Goal: Find specific page/section: Find specific page/section

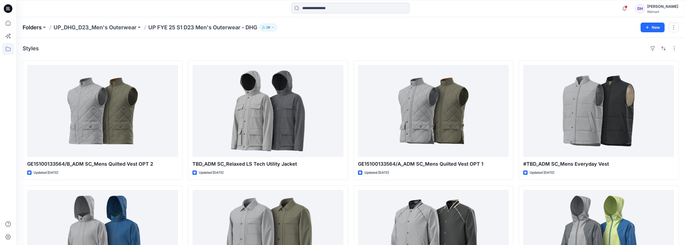
click at [34, 30] on p "Folders" at bounding box center [32, 28] width 19 height 8
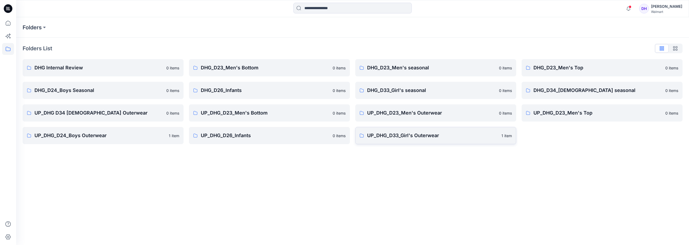
click at [404, 139] on p "UP_DHG_D33_Girl's Outerwear" at bounding box center [432, 136] width 131 height 8
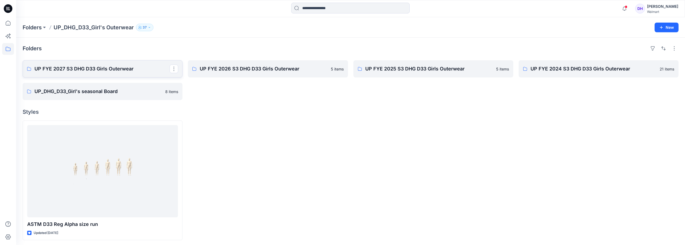
click at [119, 67] on p "UP FYE 2027 S3 DHG D33 Girls Outerwear" at bounding box center [101, 69] width 135 height 8
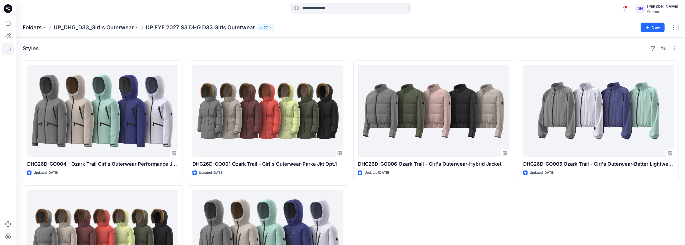
click at [33, 28] on p "Folders" at bounding box center [32, 28] width 19 height 8
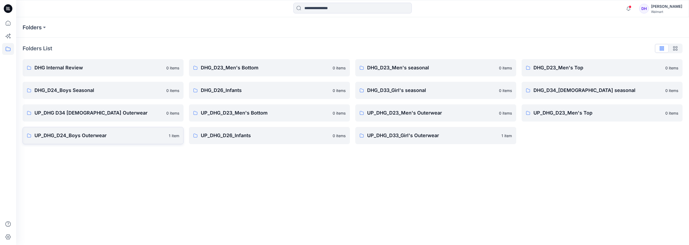
click at [121, 140] on link "UP_DHG_D24_Boys Outerwear 1 item" at bounding box center [103, 135] width 161 height 17
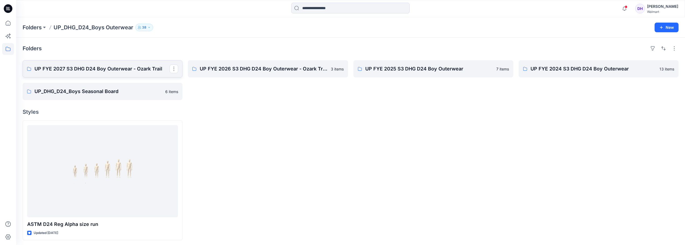
click at [127, 69] on p "UP FYE 2027 S3 DHG D24 Boy Outerwear - Ozark Trail" at bounding box center [101, 69] width 135 height 8
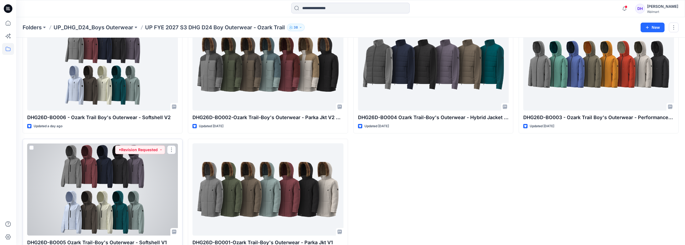
scroll to position [54, 0]
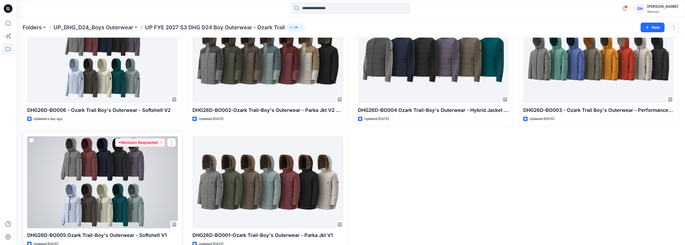
click at [145, 184] on div at bounding box center [102, 182] width 151 height 92
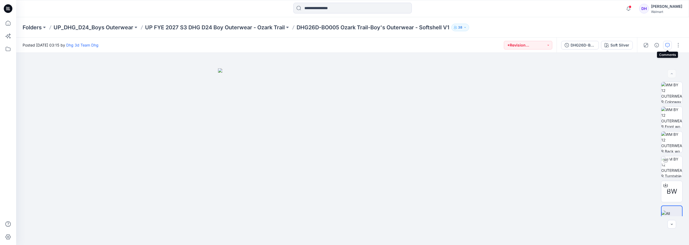
click at [666, 46] on icon "button" at bounding box center [667, 45] width 4 height 4
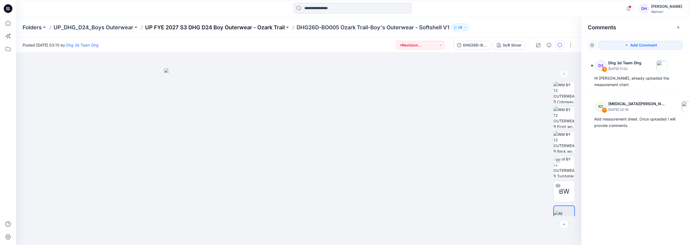
click at [261, 28] on p "UP FYE 2027 S3 DHG D24 Boy Outerwear - Ozark Trail" at bounding box center [215, 28] width 140 height 8
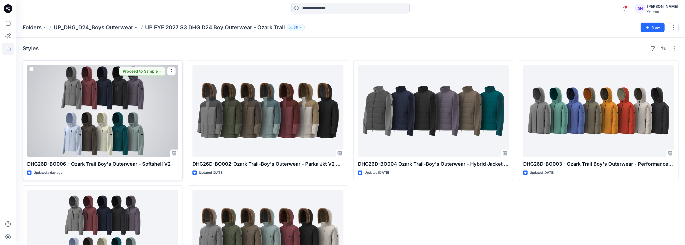
click at [133, 124] on div at bounding box center [102, 111] width 151 height 92
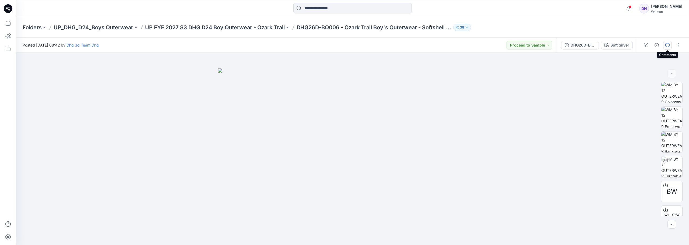
click at [668, 41] on button "button" at bounding box center [667, 45] width 9 height 9
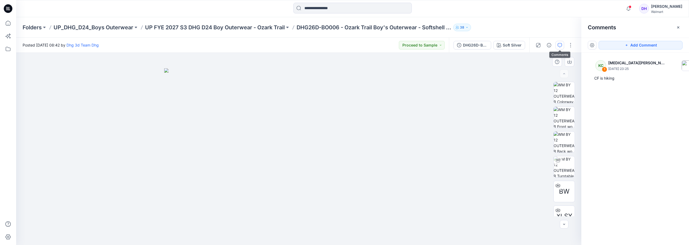
click at [496, 132] on div at bounding box center [298, 149] width 565 height 192
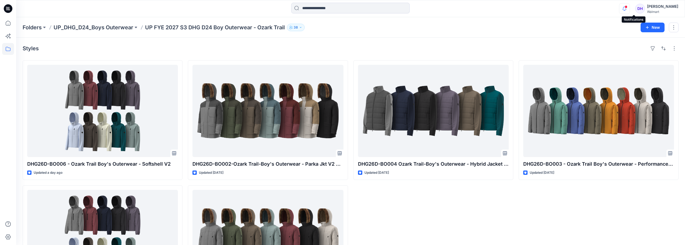
click at [629, 8] on icon "button" at bounding box center [624, 8] width 10 height 11
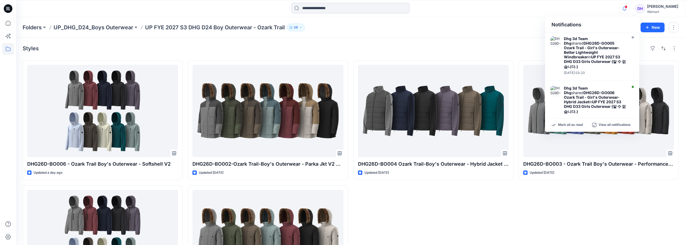
click at [462, 40] on div "Styles DHG26D-BO006 - Ozark Trail Boy's Outerwear - Softshell V2 Updated a day …" at bounding box center [350, 175] width 669 height 274
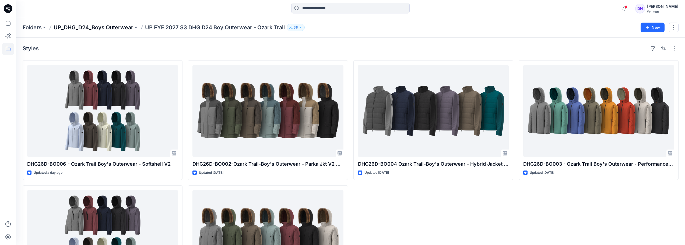
click at [90, 29] on p "UP_DHG_D24_Boys Outerwear" at bounding box center [94, 28] width 80 height 8
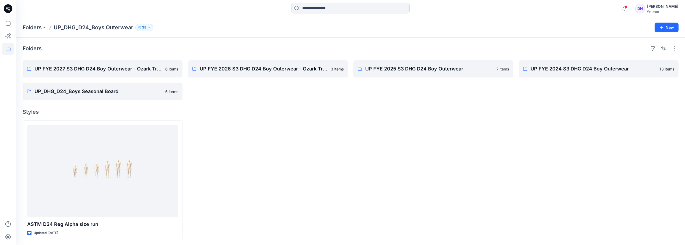
click at [297, 137] on div at bounding box center [268, 181] width 160 height 120
click at [506, 174] on div at bounding box center [433, 181] width 160 height 120
click at [31, 26] on p "Folders" at bounding box center [32, 28] width 19 height 8
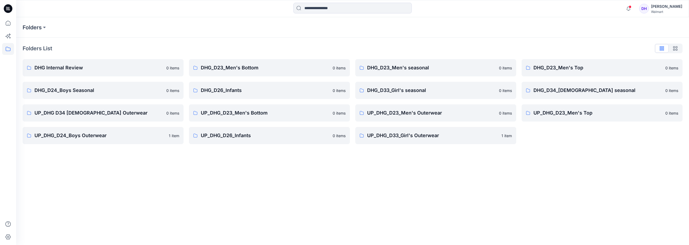
click at [315, 175] on div "Folders Folders List DHG Internal Review 0 items DHG_D24_Boys Seasonal 0 items …" at bounding box center [352, 131] width 673 height 228
click at [82, 139] on p "UP_DHG_D24_Boys Outerwear" at bounding box center [99, 136] width 131 height 8
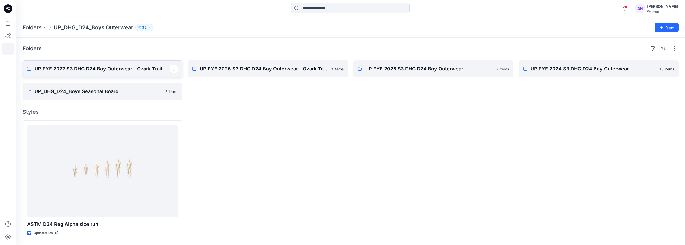
click at [100, 76] on link "UP FYE 2027 S3 DHG D24 Boy Outerwear - Ozark Trail" at bounding box center [103, 68] width 160 height 17
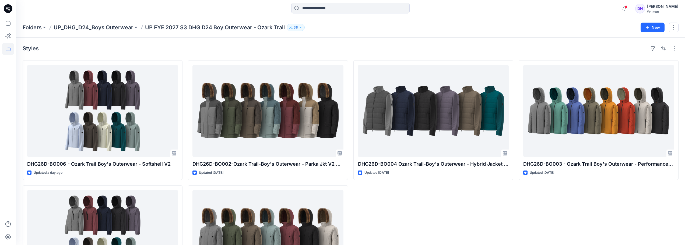
scroll to position [54, 0]
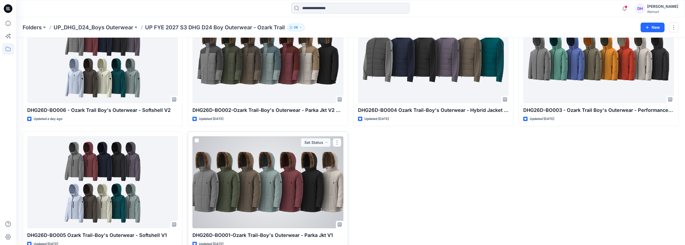
click at [301, 188] on div at bounding box center [267, 182] width 151 height 92
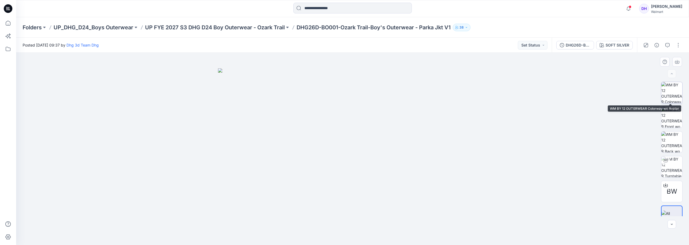
click at [677, 88] on img at bounding box center [671, 92] width 21 height 21
click at [186, 27] on p "UP FYE 2027 S3 DHG D24 Boy Outerwear - Ozark Trail" at bounding box center [215, 28] width 140 height 8
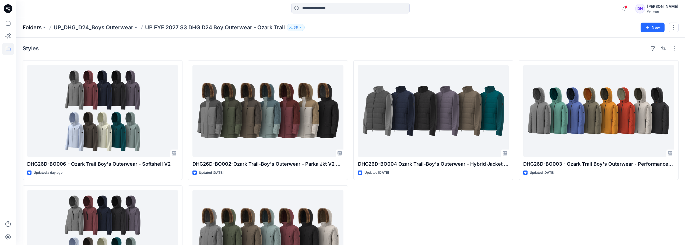
click at [30, 27] on p "Folders" at bounding box center [32, 28] width 19 height 8
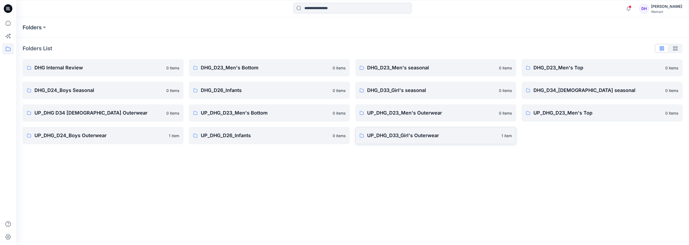
click at [417, 140] on link "UP_DHG_D33_Girl's Outerwear 1 item" at bounding box center [435, 135] width 161 height 17
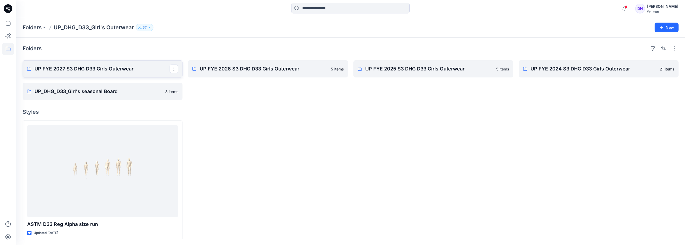
click at [104, 63] on link "UP FYE 2027 S3 DHG D33 Girls Outerwear" at bounding box center [103, 68] width 160 height 17
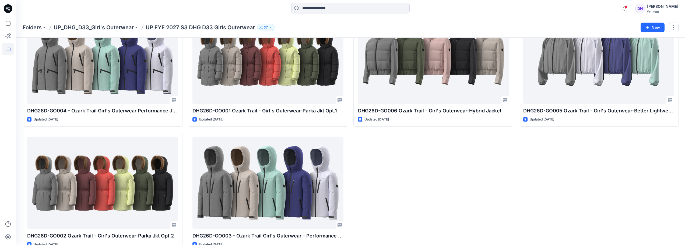
scroll to position [66, 0]
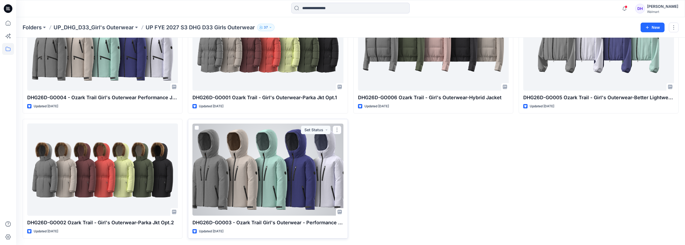
click at [287, 189] on div at bounding box center [267, 170] width 151 height 92
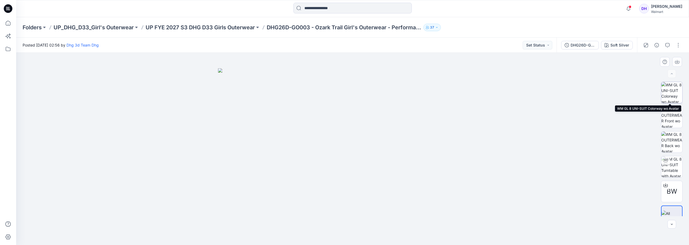
click at [668, 92] on img at bounding box center [671, 92] width 21 height 21
click at [611, 48] on button "Soft Silver" at bounding box center [617, 45] width 32 height 9
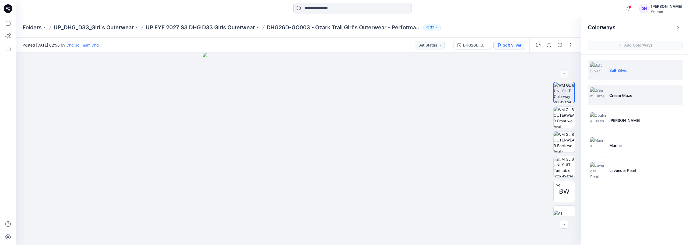
click at [614, 98] on li "Cream Glaze" at bounding box center [635, 95] width 95 height 20
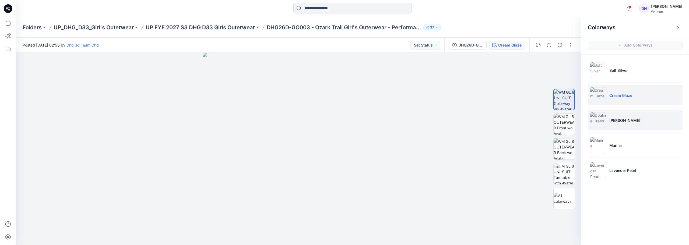
click at [617, 117] on li "[PERSON_NAME]" at bounding box center [635, 120] width 95 height 20
click at [30, 29] on p "Folders" at bounding box center [32, 28] width 19 height 8
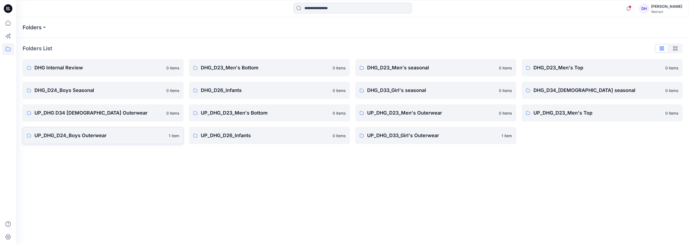
click at [78, 134] on p "UP_DHG_D24_Boys Outerwear" at bounding box center [99, 136] width 131 height 8
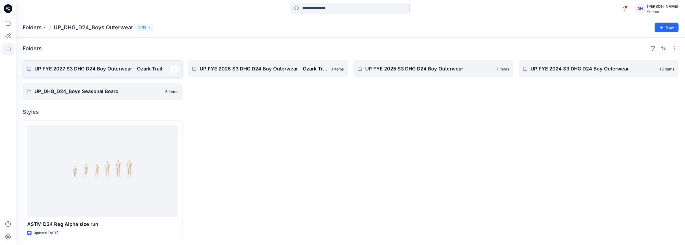
click at [114, 71] on p "UP FYE 2027 S3 DHG D24 Boy Outerwear - Ozark Trail" at bounding box center [101, 69] width 135 height 8
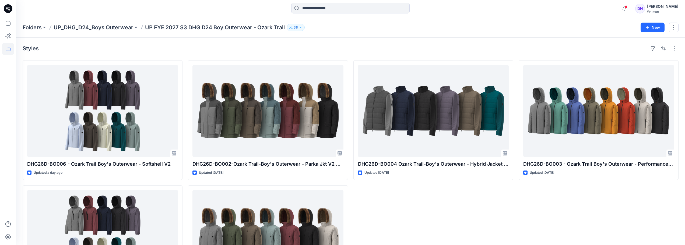
scroll to position [54, 0]
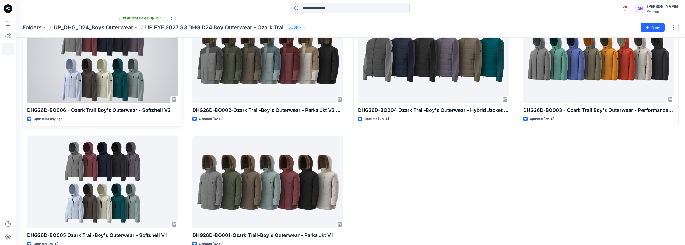
click at [118, 78] on div at bounding box center [102, 57] width 151 height 92
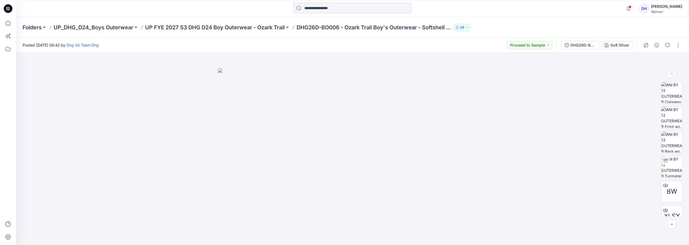
click at [624, 40] on div "DHG26D-BO006 Ozark Trail-Boy's Outerwear - Softshell V2 Soft Silver" at bounding box center [596, 45] width 80 height 15
click at [620, 49] on button "Soft Silver" at bounding box center [617, 45] width 32 height 9
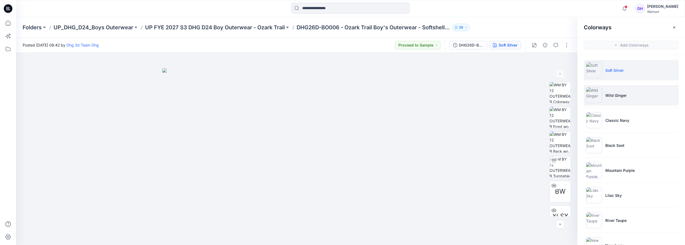
drag, startPoint x: 613, startPoint y: 96, endPoint x: 590, endPoint y: 100, distance: 23.2
click at [612, 96] on p "Wild Ginger" at bounding box center [615, 96] width 21 height 6
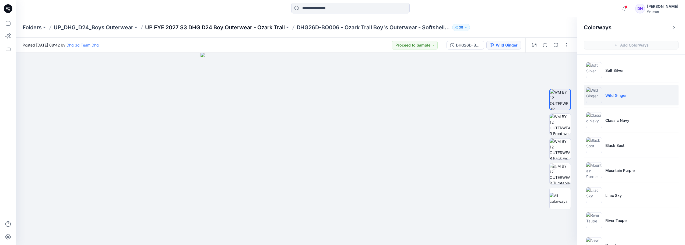
click at [278, 24] on p "UP FYE 2027 S3 DHG D24 Boy Outerwear - Ozark Trail" at bounding box center [215, 28] width 140 height 8
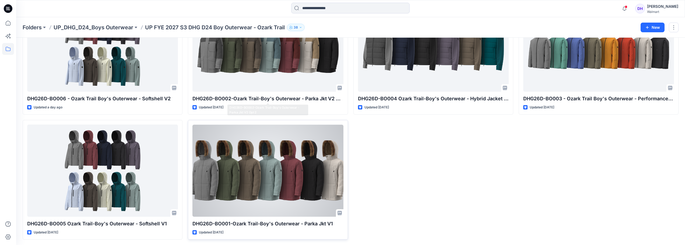
scroll to position [66, 0]
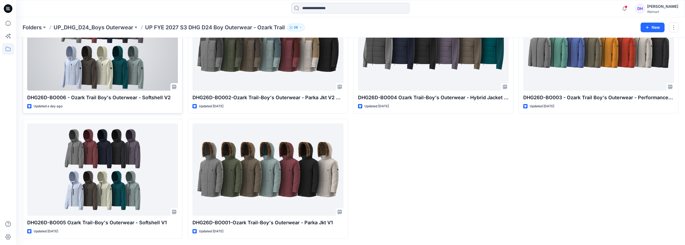
click at [116, 83] on div at bounding box center [102, 44] width 151 height 92
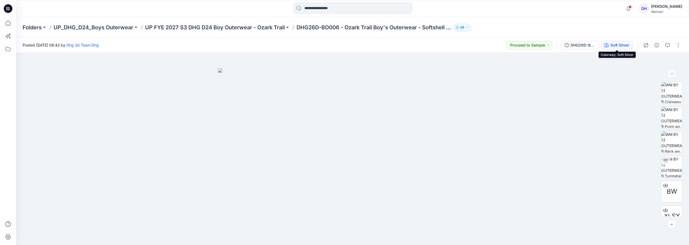
click at [620, 45] on div "Soft Silver" at bounding box center [619, 45] width 19 height 6
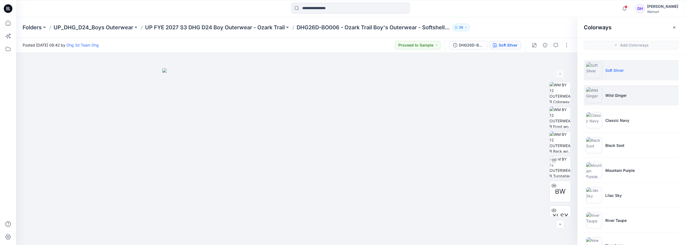
click at [612, 101] on li "Wild Ginger" at bounding box center [631, 95] width 95 height 20
